Goal: Task Accomplishment & Management: Manage account settings

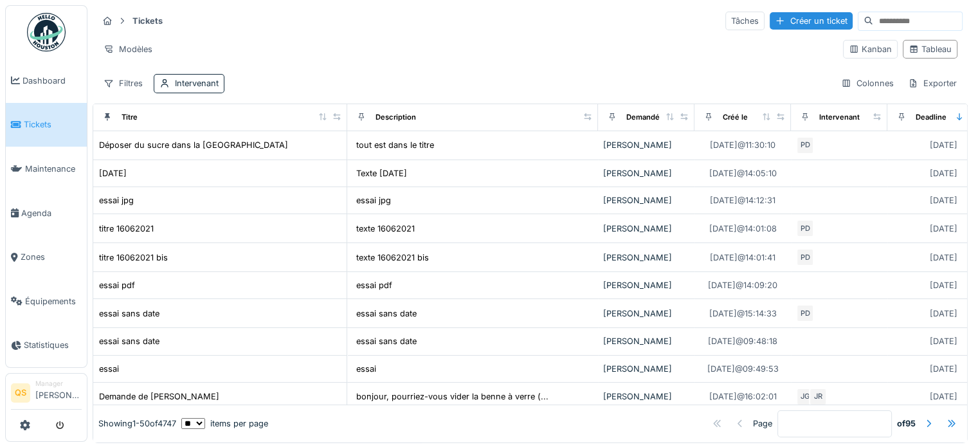
click at [51, 115] on link "Tickets" at bounding box center [46, 125] width 81 height 44
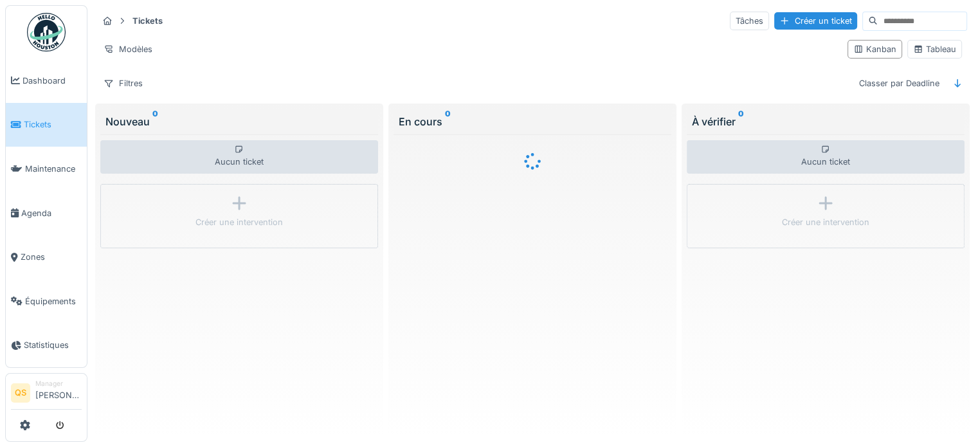
click at [899, 18] on input at bounding box center [922, 21] width 89 height 18
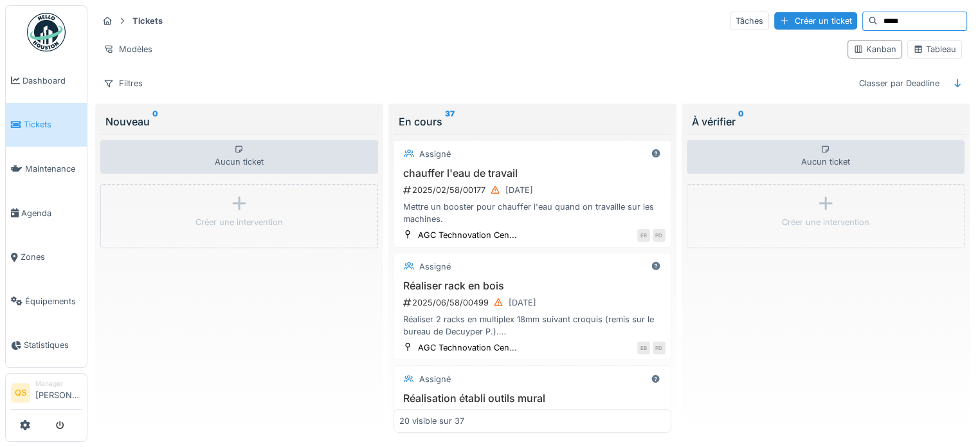
type input "*****"
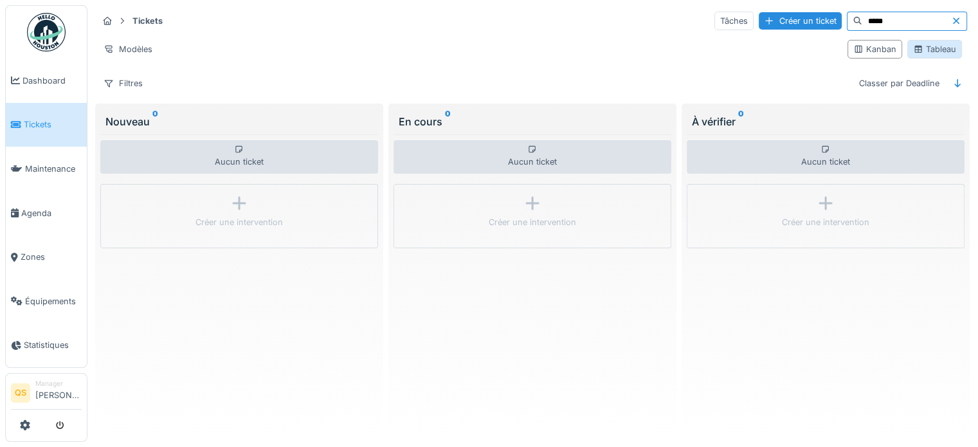
click at [916, 51] on div "Tableau" at bounding box center [934, 49] width 43 height 12
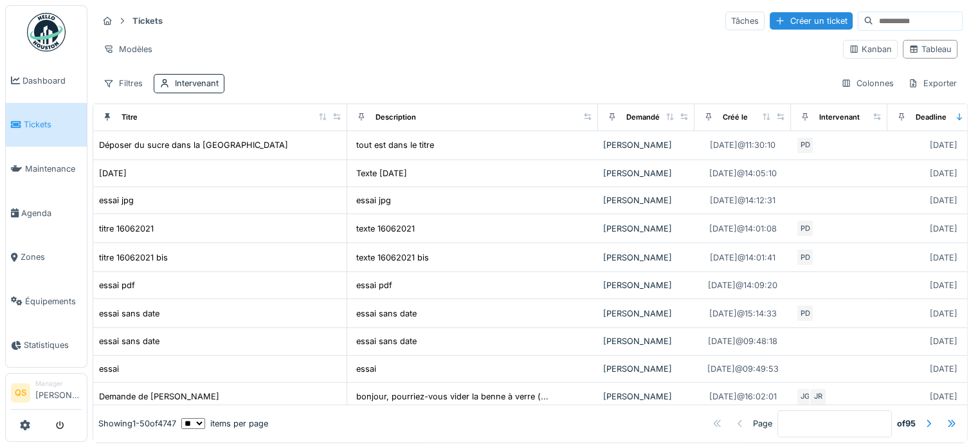
click at [873, 23] on input at bounding box center [917, 21] width 89 height 18
type input "*****"
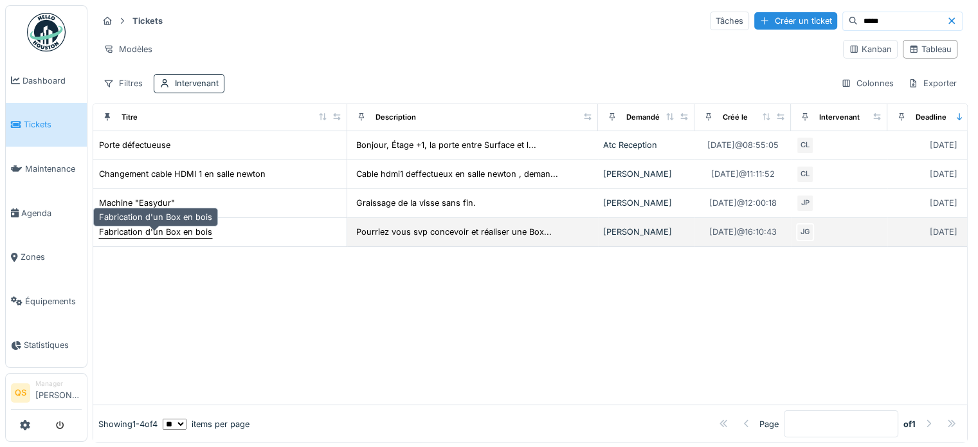
click at [141, 238] on div "Fabrication d'un Box en bois" at bounding box center [155, 232] width 113 height 12
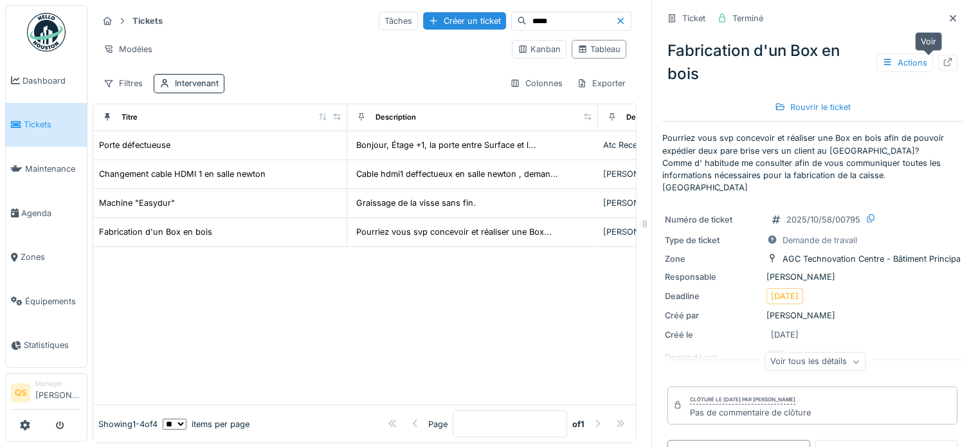
click at [942, 60] on icon at bounding box center [947, 62] width 10 height 8
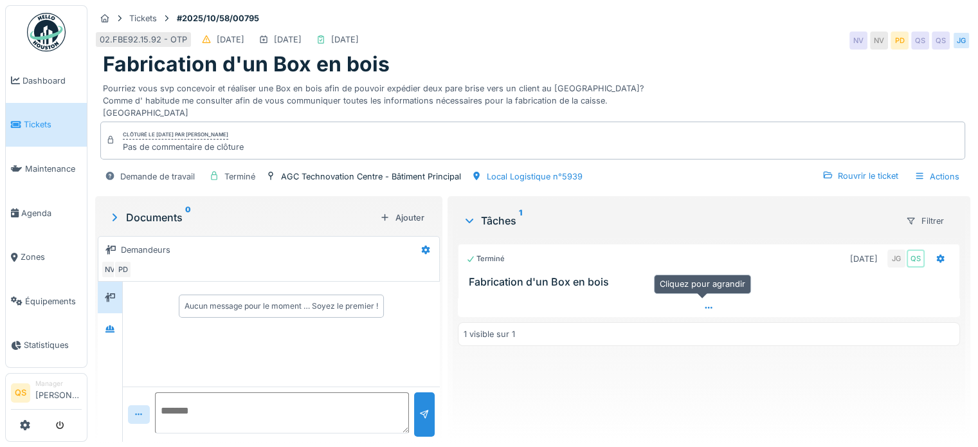
click at [703, 307] on icon at bounding box center [708, 307] width 10 height 8
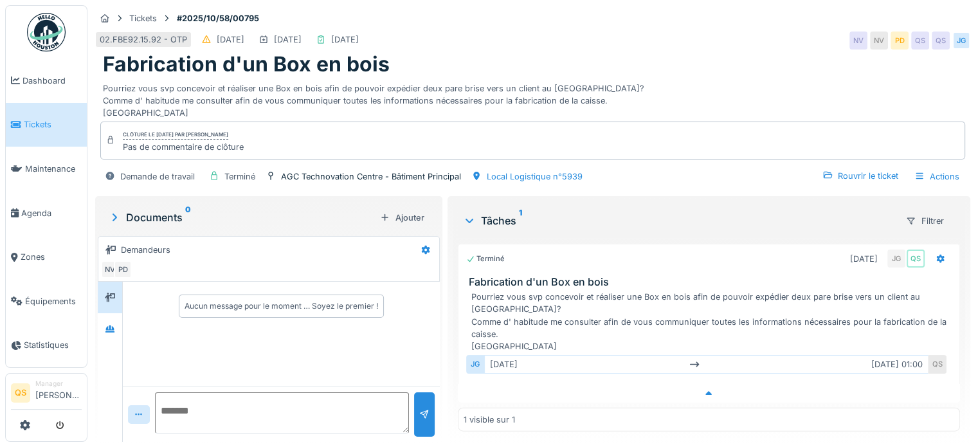
scroll to position [10, 0]
click at [933, 167] on div "Actions" at bounding box center [936, 176] width 57 height 19
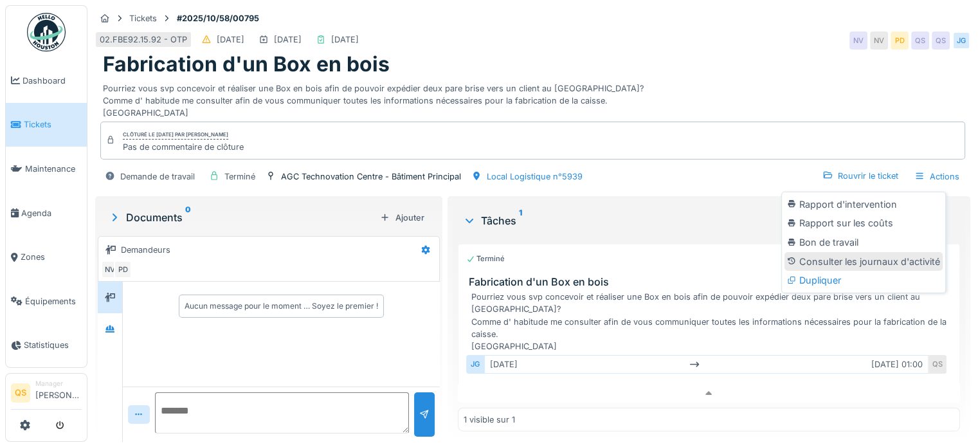
click at [847, 252] on div "Consulter les journaux d'activité" at bounding box center [863, 261] width 158 height 19
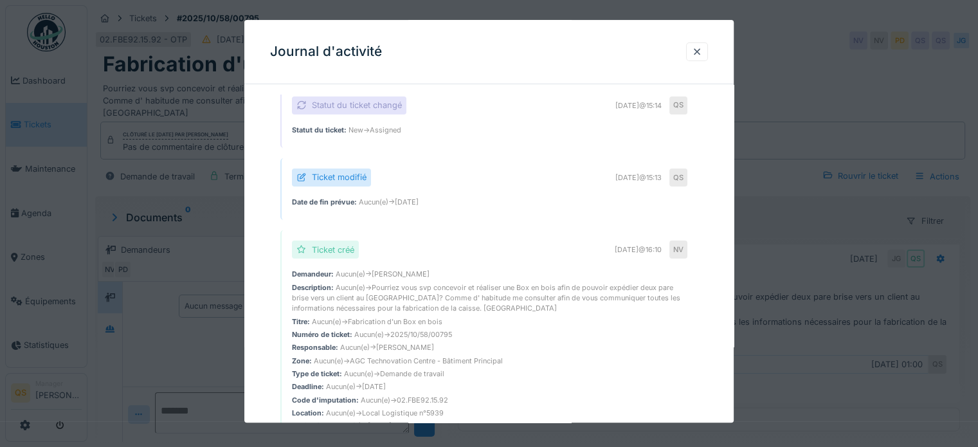
scroll to position [354, 0]
click at [699, 51] on div at bounding box center [697, 52] width 10 height 12
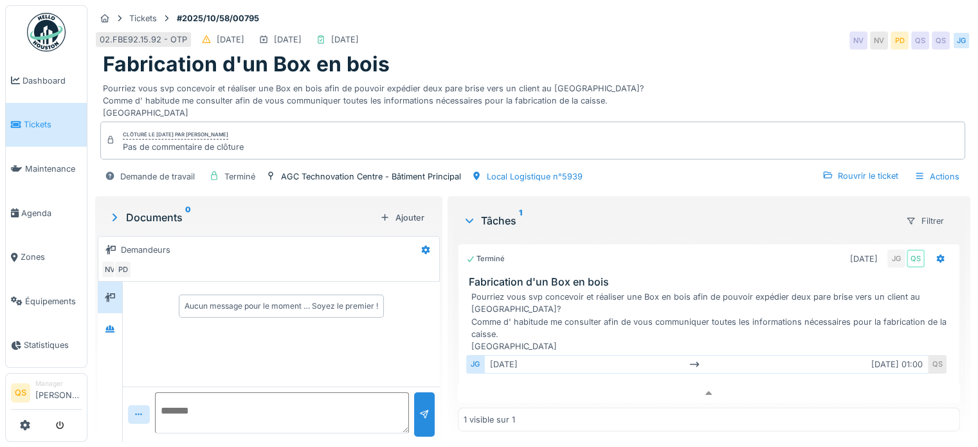
click at [41, 120] on span "Tickets" at bounding box center [53, 124] width 58 height 12
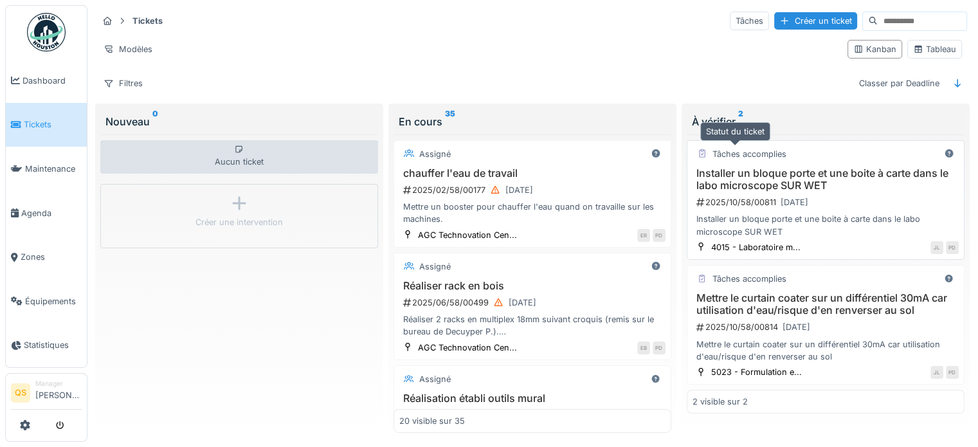
click at [768, 161] on div "Tâches accomplies Installer un bloque porte et une boite à carte dans le labo m…" at bounding box center [826, 200] width 278 height 120
click at [798, 172] on h3 "Installer un bloque porte et une boite à carte dans le labo microscope SUR WET" at bounding box center [825, 179] width 266 height 24
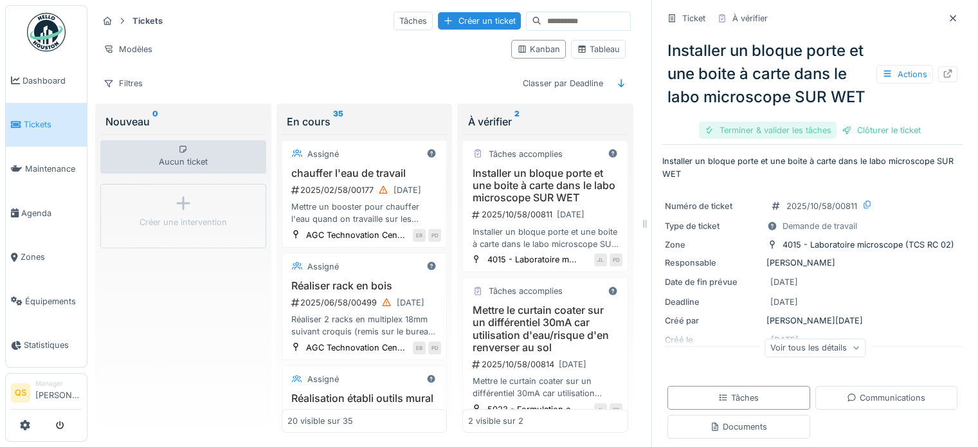
click at [742, 139] on div "Terminer & valider les tâches" at bounding box center [768, 130] width 138 height 17
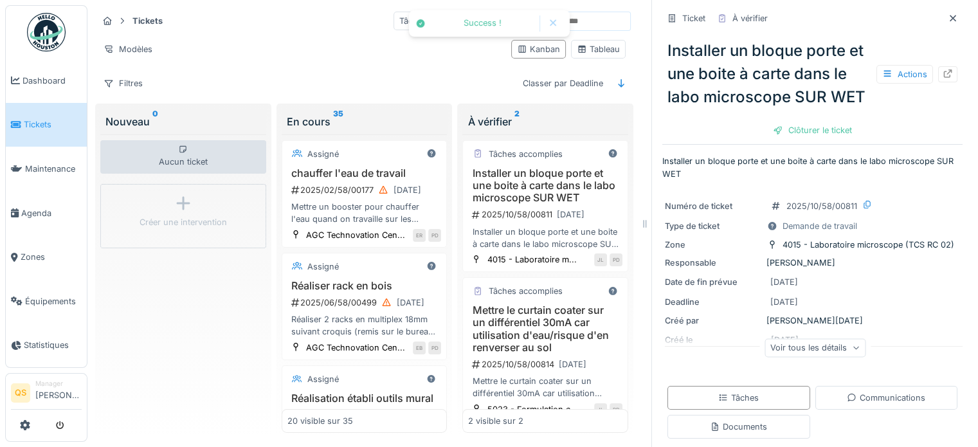
click at [821, 139] on div "Clôturer le ticket" at bounding box center [812, 130] width 89 height 17
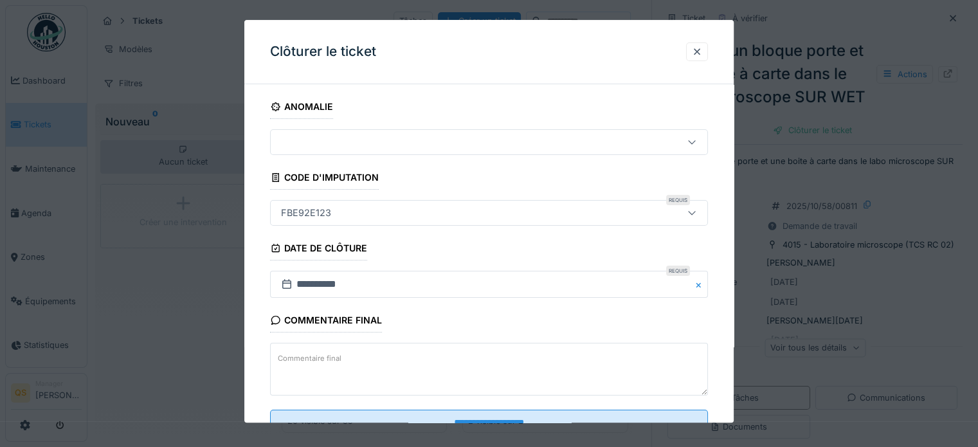
scroll to position [49, 0]
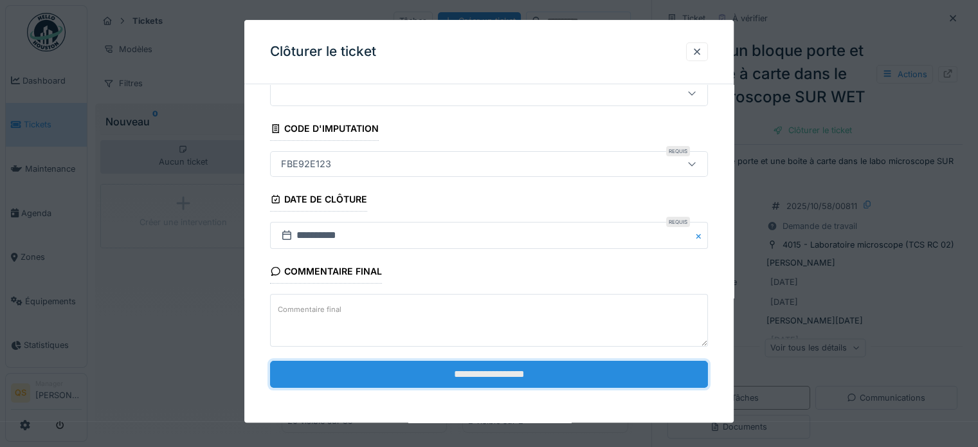
click at [483, 377] on input "**********" at bounding box center [489, 374] width 438 height 27
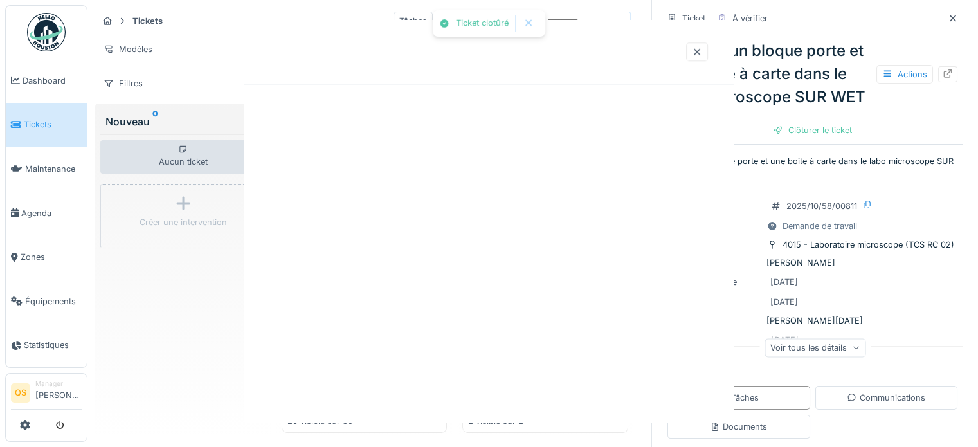
scroll to position [0, 0]
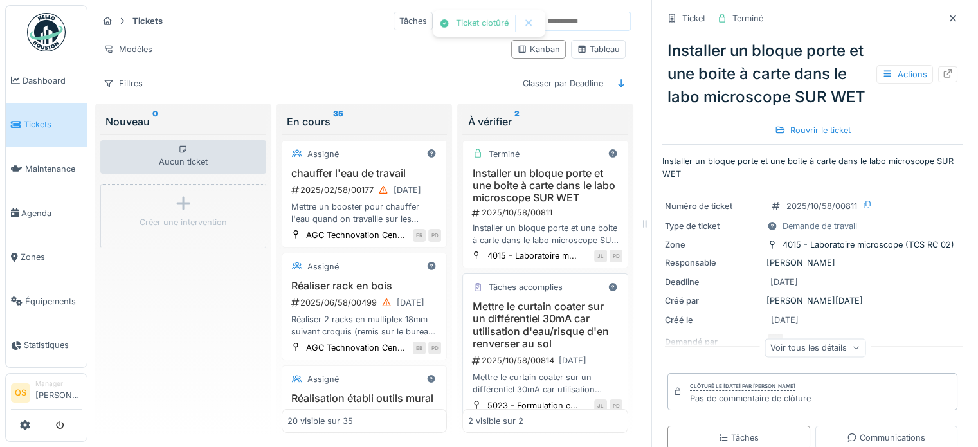
click at [533, 330] on h3 "Mettre le curtain coater sur un différentiel 30mA car utilisation d'eau/risque …" at bounding box center [545, 325] width 154 height 50
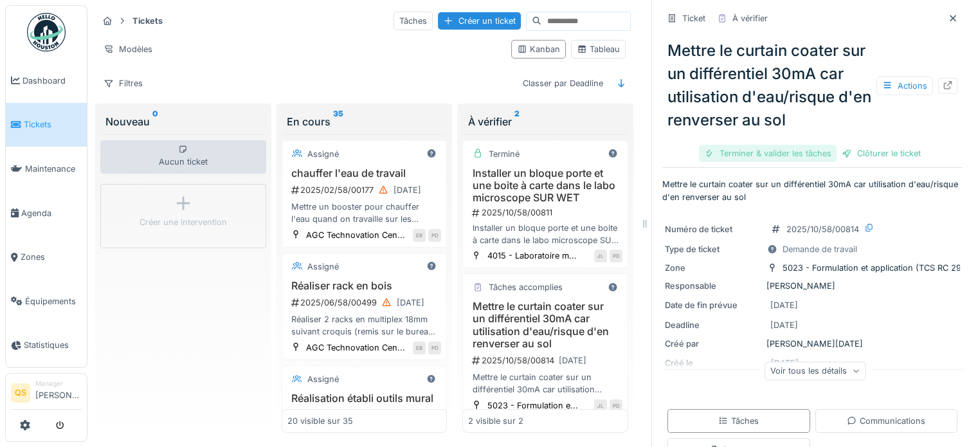
click at [783, 155] on div "Terminer & valider les tâches" at bounding box center [768, 153] width 138 height 17
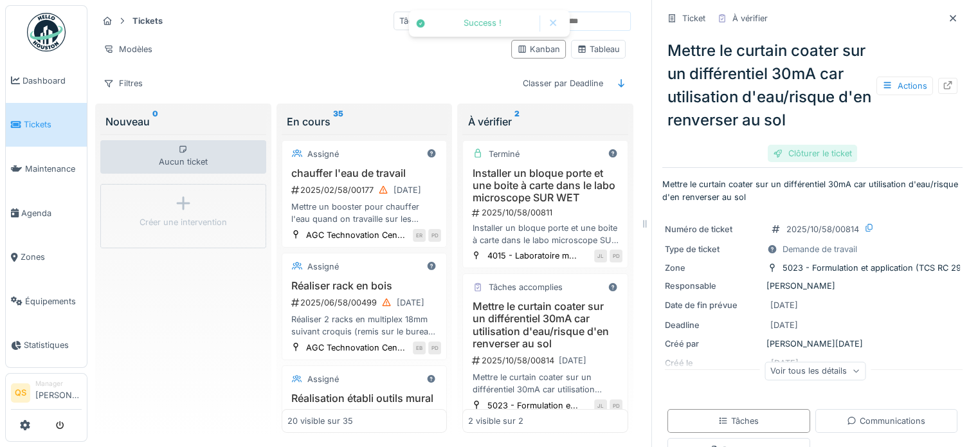
click at [803, 154] on div "Clôturer le ticket" at bounding box center [812, 153] width 89 height 17
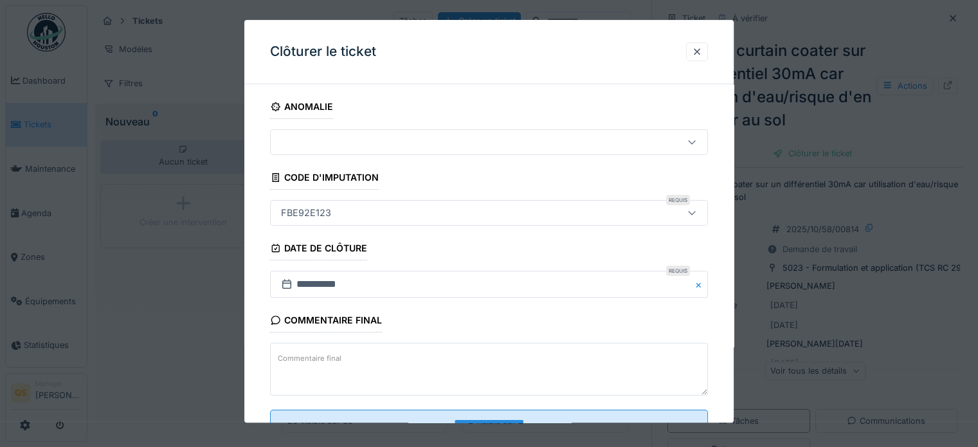
scroll to position [49, 0]
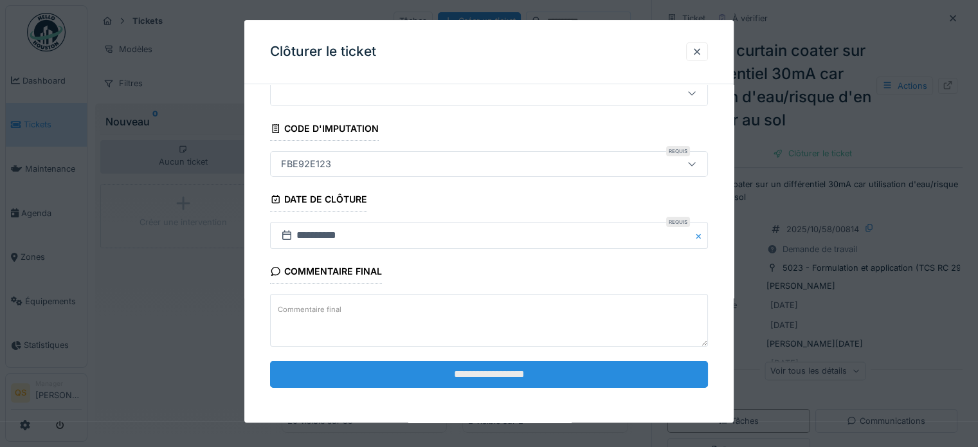
click at [455, 370] on input "**********" at bounding box center [489, 374] width 438 height 27
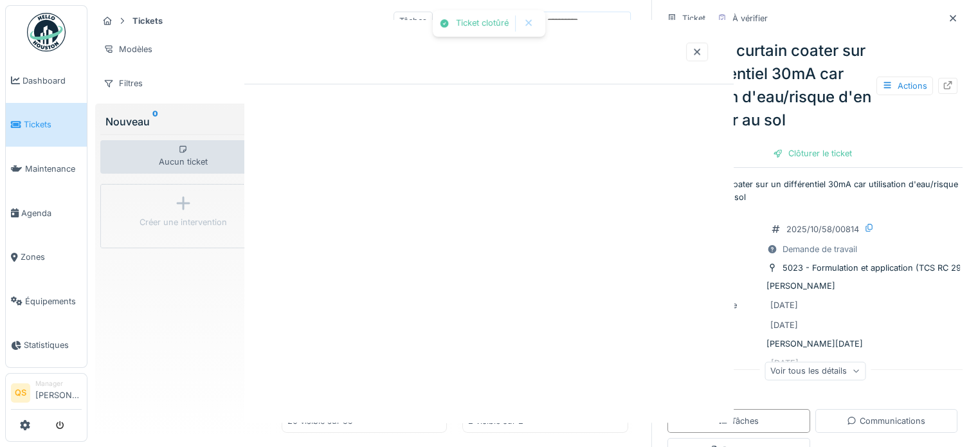
scroll to position [0, 0]
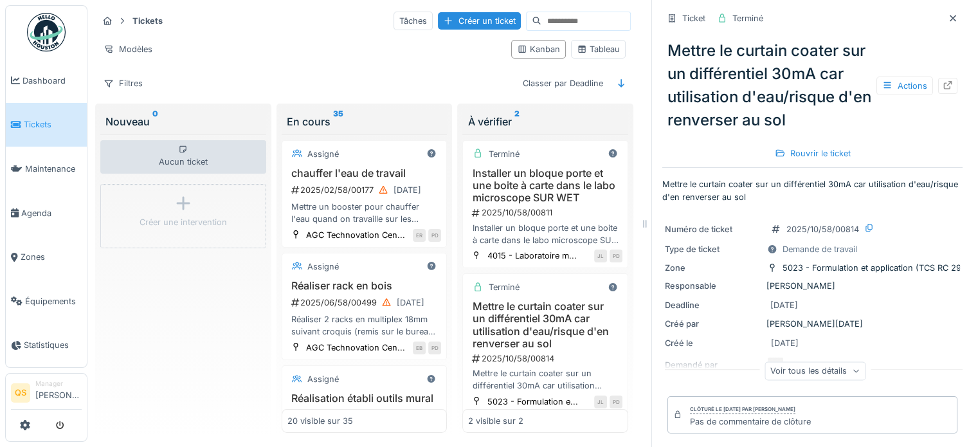
click at [47, 123] on span "Tickets" at bounding box center [53, 124] width 58 height 12
